Goal: Information Seeking & Learning: Learn about a topic

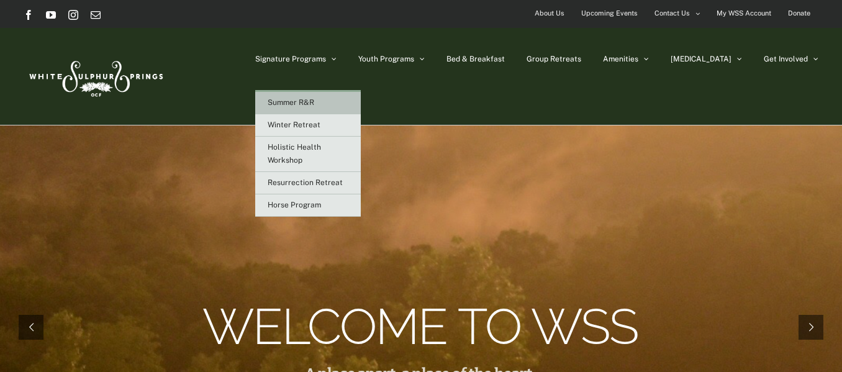
click at [334, 97] on link "Summer R&R" at bounding box center [308, 103] width 106 height 22
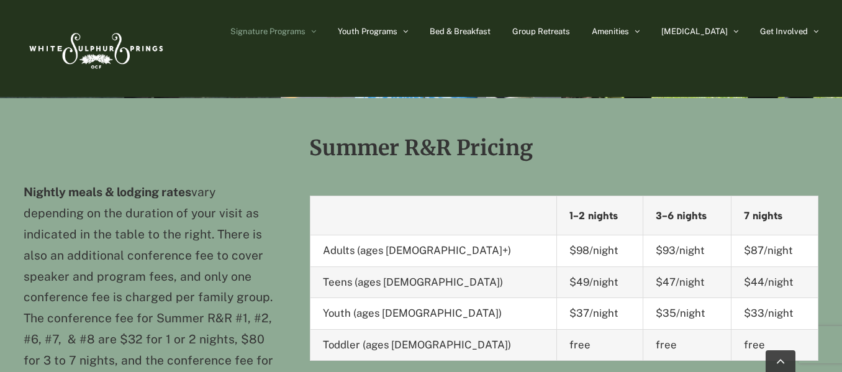
scroll to position [1062, 0]
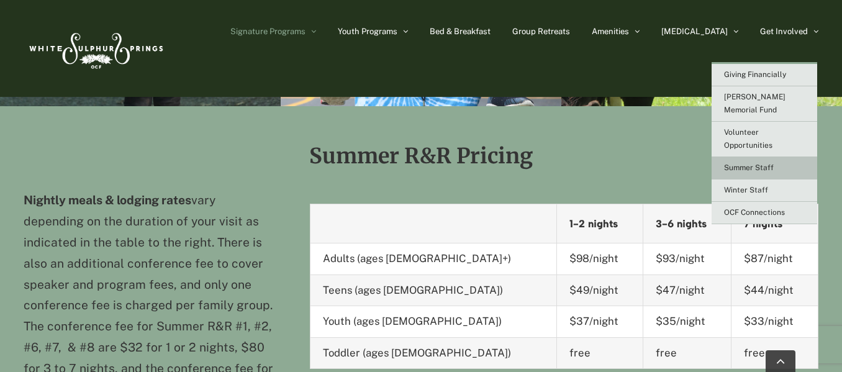
click at [753, 163] on span "Summer Staff" at bounding box center [749, 167] width 50 height 9
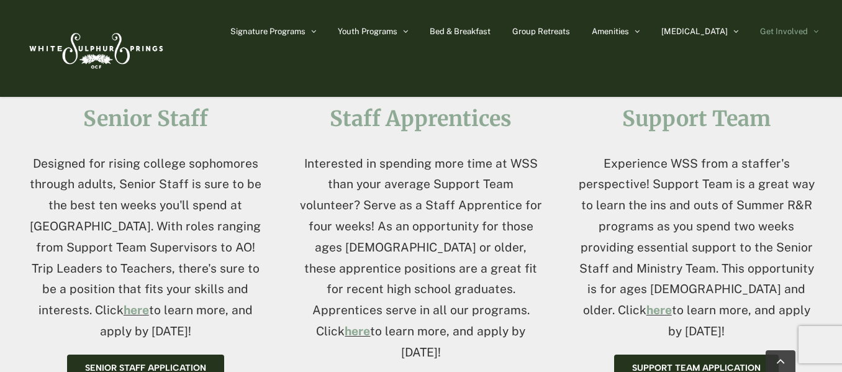
scroll to position [524, 0]
click at [664, 362] on span "Support Team Application" at bounding box center [696, 367] width 128 height 11
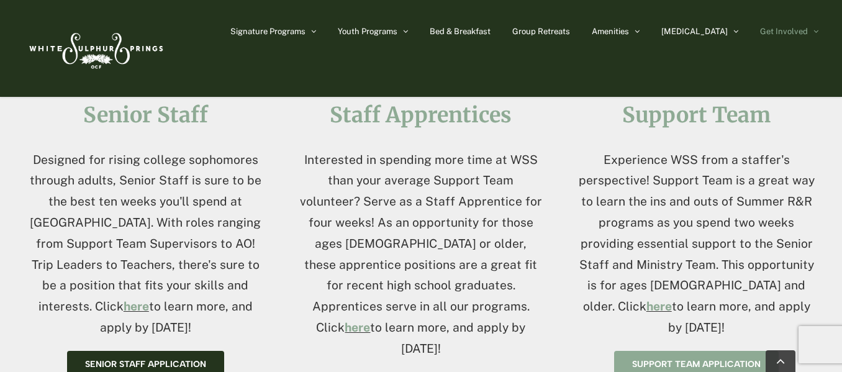
scroll to position [528, 0]
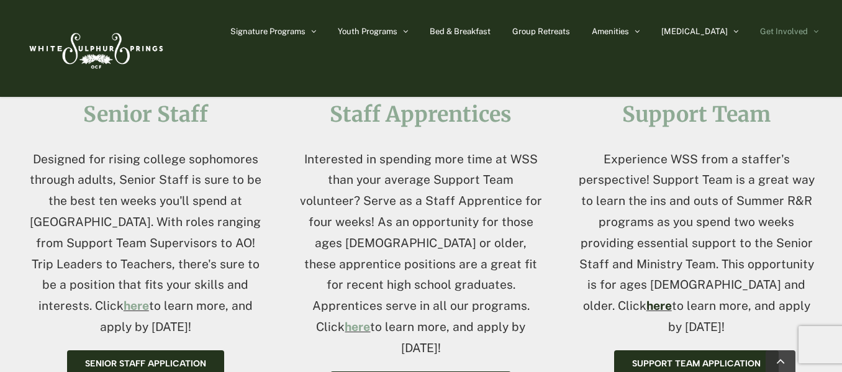
click at [672, 299] on link "here" at bounding box center [658, 306] width 25 height 14
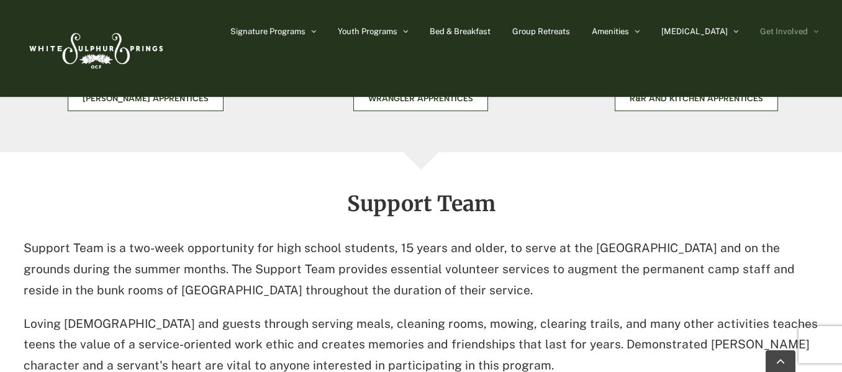
scroll to position [2827, 0]
drag, startPoint x: 392, startPoint y: 162, endPoint x: 457, endPoint y: 169, distance: 66.2
click at [457, 237] on p "Support Team is a two-week opportunity for high school students, 15 years and o…" at bounding box center [421, 268] width 795 height 63
click at [431, 237] on p "Support Team is a two-week opportunity for high school students, 15 years and o…" at bounding box center [421, 268] width 795 height 63
